Goal: Task Accomplishment & Management: Manage account settings

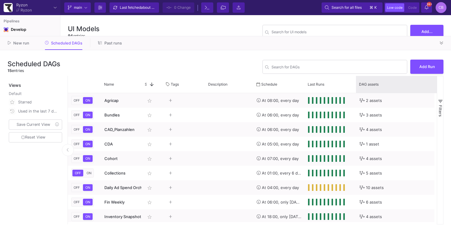
scroll to position [64, 0]
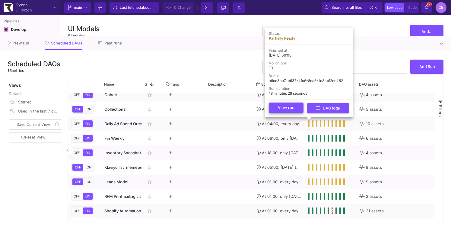
click at [299, 111] on button "View run" at bounding box center [286, 107] width 35 height 10
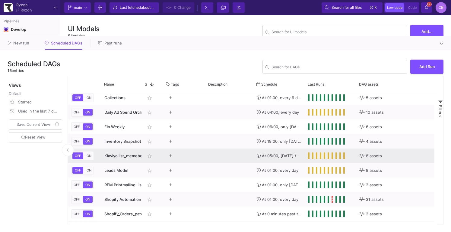
scroll to position [0, 0]
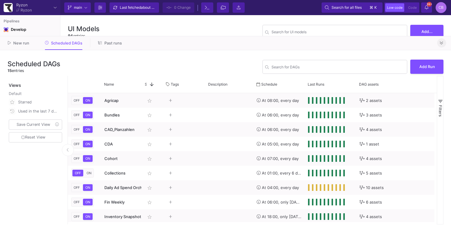
click at [442, 44] on icon at bounding box center [441, 43] width 3 height 4
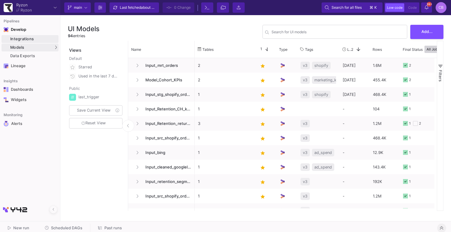
click at [34, 41] on div "Integrations" at bounding box center [33, 39] width 47 height 5
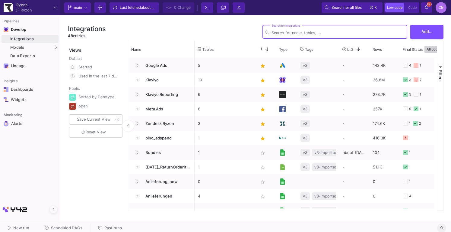
click at [34, 41] on div "Integrations" at bounding box center [33, 39] width 47 height 5
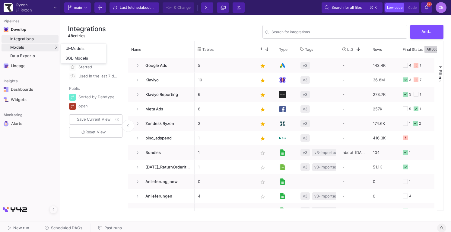
click at [33, 49] on div "Models" at bounding box center [30, 47] width 57 height 8
click at [87, 47] on link "UI-Models" at bounding box center [83, 49] width 45 height 10
